Goal: Check status

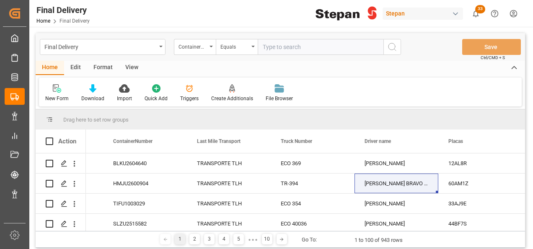
scroll to position [0, 1490]
click at [208, 46] on div "ContainerNumber" at bounding box center [195, 47] width 42 height 16
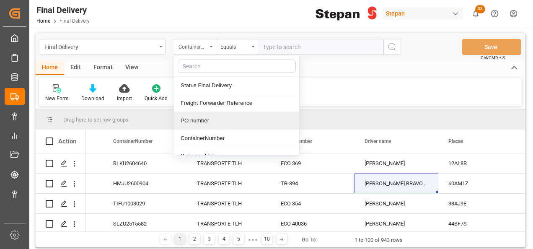
click at [210, 119] on div "PO number" at bounding box center [236, 121] width 125 height 18
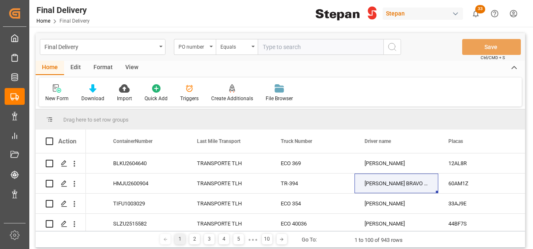
click at [270, 48] on input "text" at bounding box center [321, 47] width 126 height 16
paste input "4501481352"
type input "4501481352"
click at [391, 46] on icon "search button" at bounding box center [392, 47] width 10 height 10
